Goal: Task Accomplishment & Management: Use online tool/utility

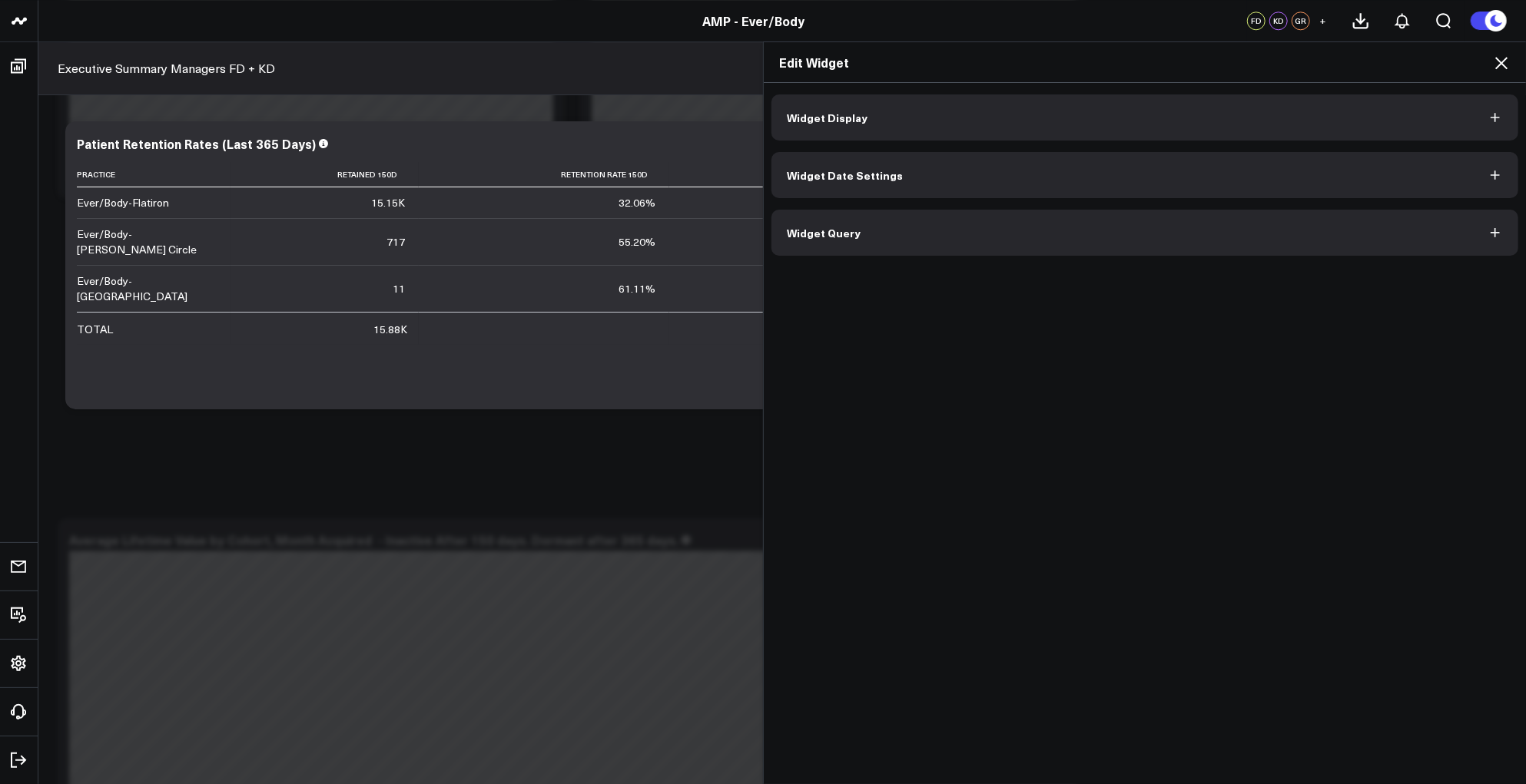
click at [1071, 117] on button "Widget Display" at bounding box center [1145, 118] width 747 height 46
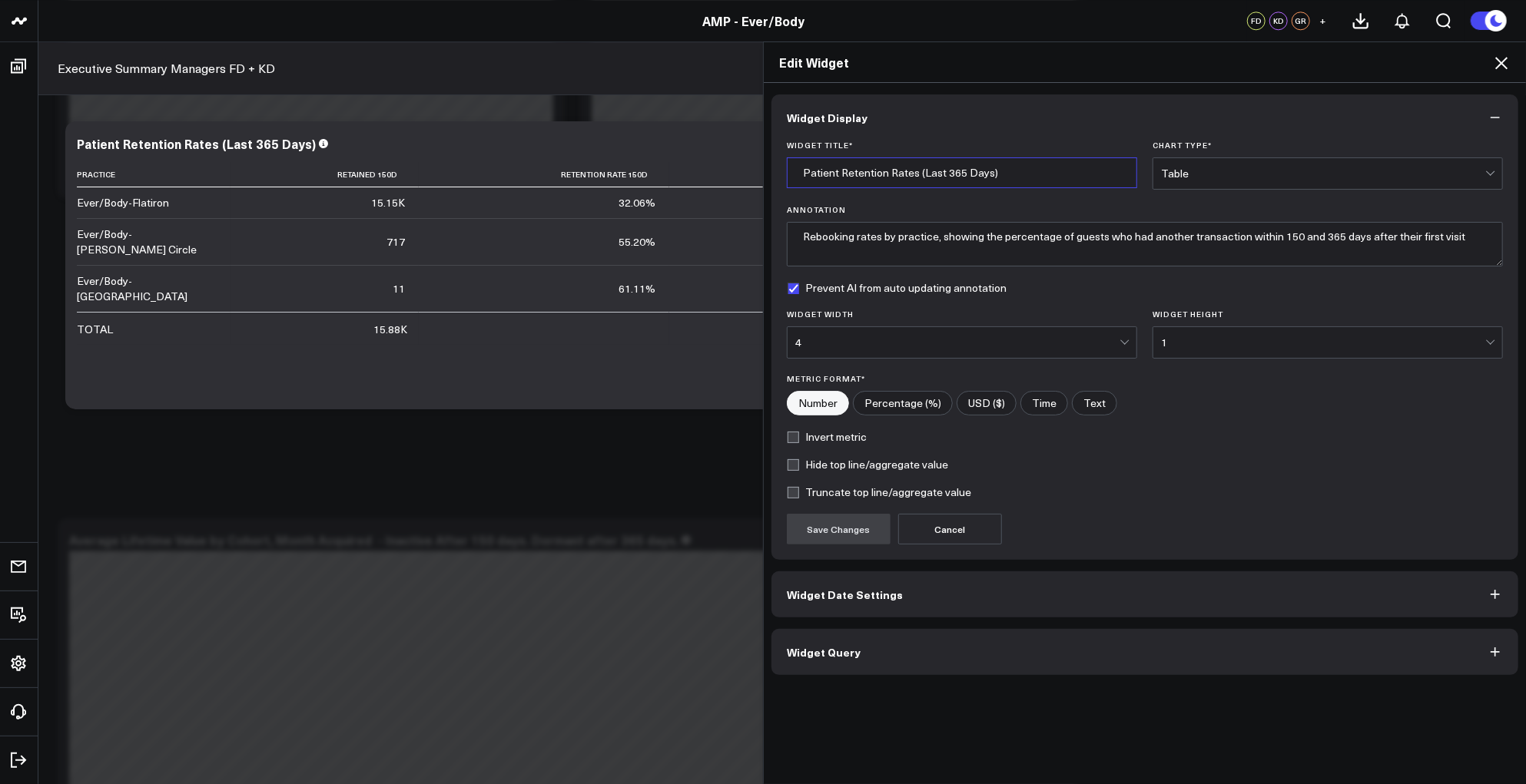
drag, startPoint x: 1006, startPoint y: 172, endPoint x: 772, endPoint y: 171, distance: 234.0
click at [772, 171] on div "Widget Title * Patient Retention Rates (Last 365 Days) Chart Type * Table Annot…" at bounding box center [1145, 350] width 747 height 419
click at [953, 638] on button "Widget Query" at bounding box center [1145, 652] width 747 height 46
